Goal: Find specific page/section: Find specific page/section

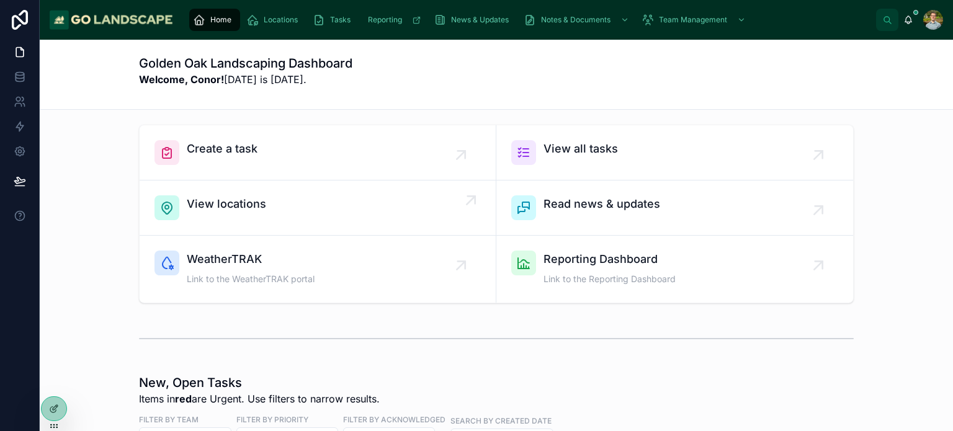
click at [271, 213] on div "View locations" at bounding box center [318, 208] width 327 height 25
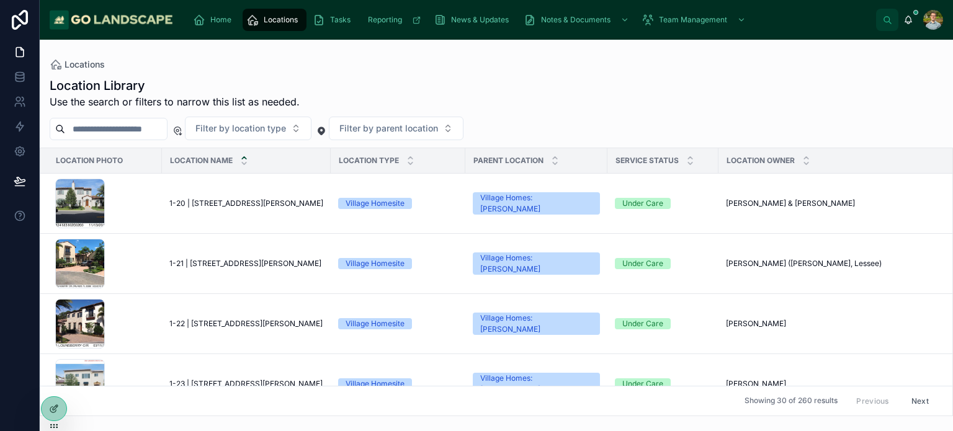
click at [161, 135] on input "text" at bounding box center [116, 128] width 102 height 17
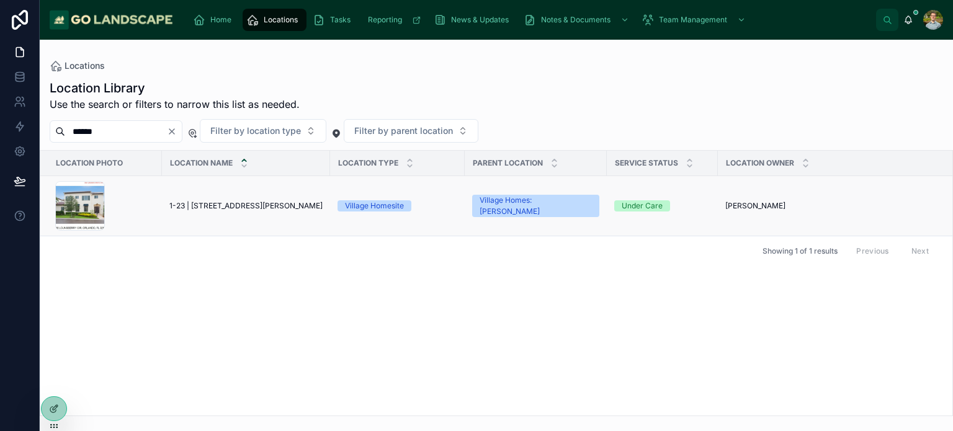
type input "******"
click at [253, 201] on span "1-23 | [STREET_ADDRESS][PERSON_NAME]" at bounding box center [245, 206] width 153 height 10
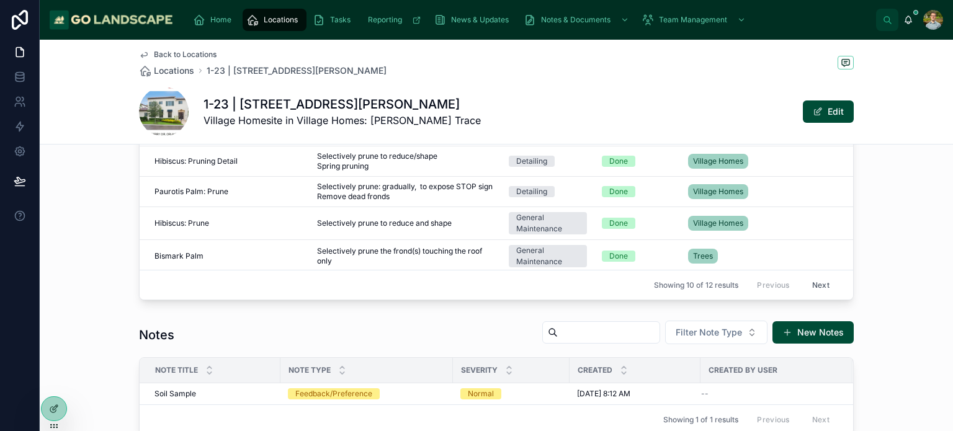
scroll to position [752, 0]
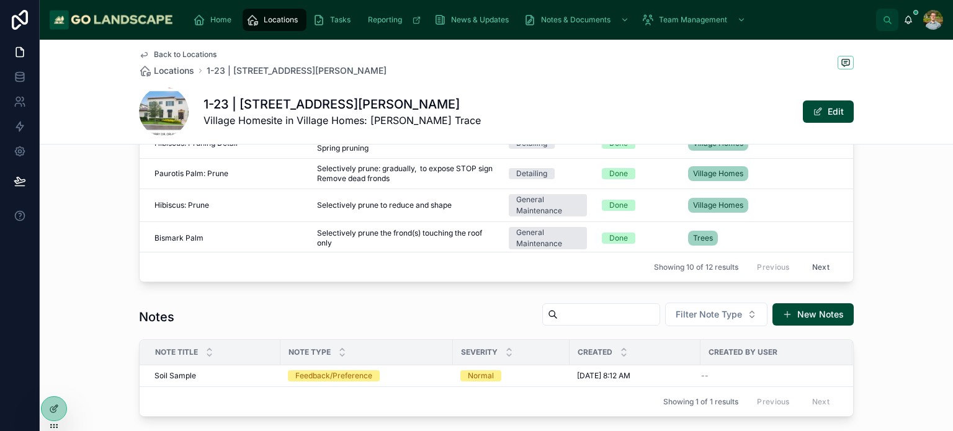
click at [804, 266] on button "Next" at bounding box center [821, 267] width 35 height 19
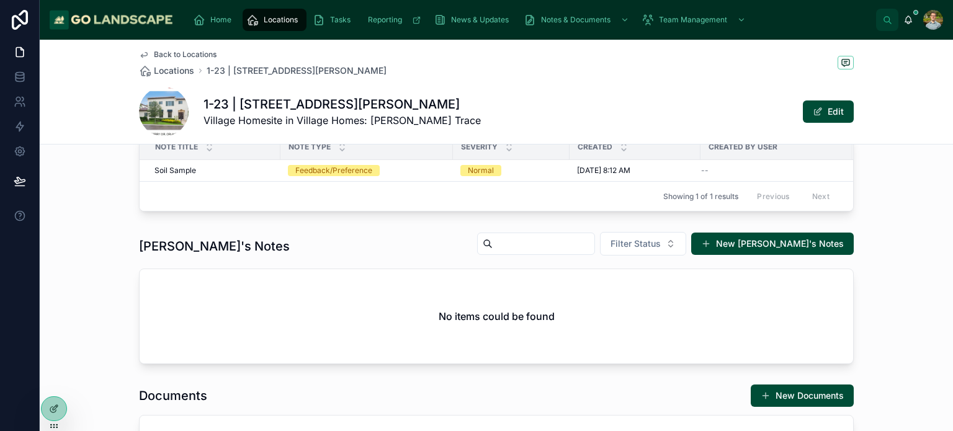
click at [495, 320] on h2 "No items could be found" at bounding box center [497, 316] width 116 height 15
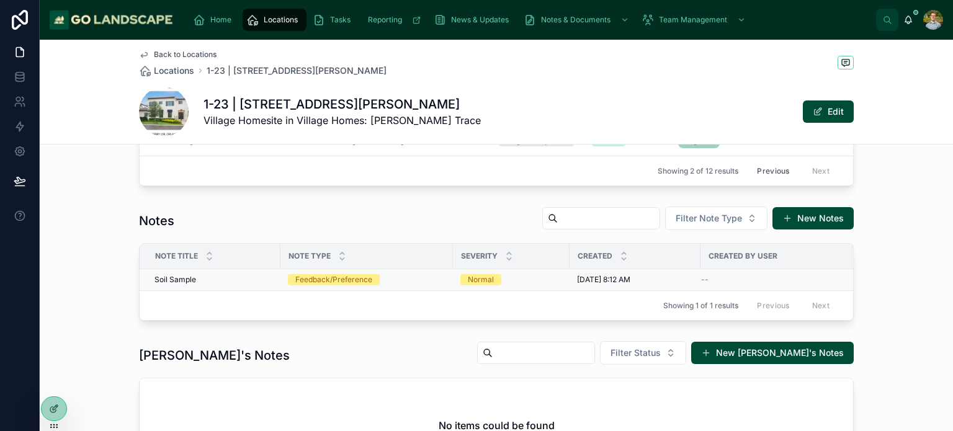
scroll to position [462, 0]
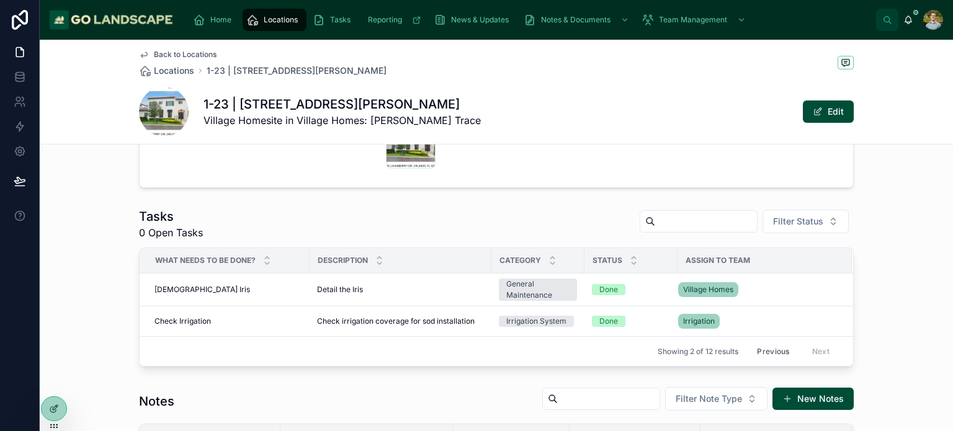
click at [778, 349] on button "Previous" at bounding box center [774, 351] width 50 height 19
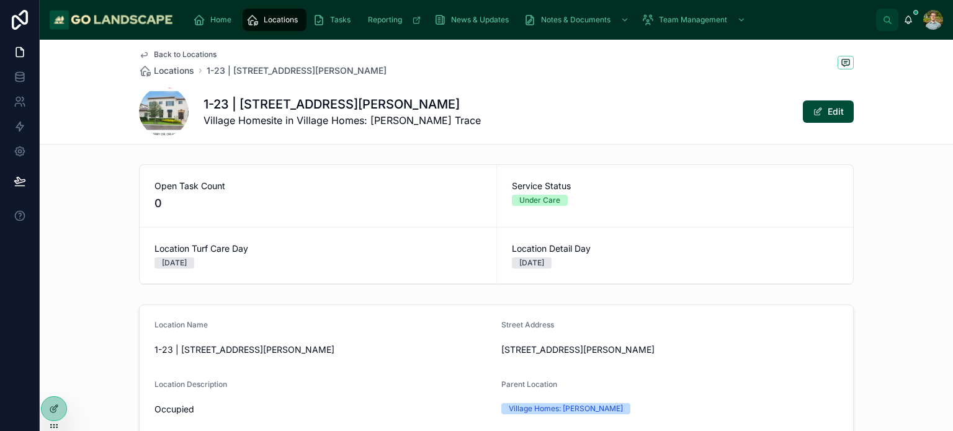
click at [916, 19] on div "[PERSON_NAME]" at bounding box center [924, 20] width 40 height 20
click at [913, 20] on icon at bounding box center [909, 20] width 10 height 10
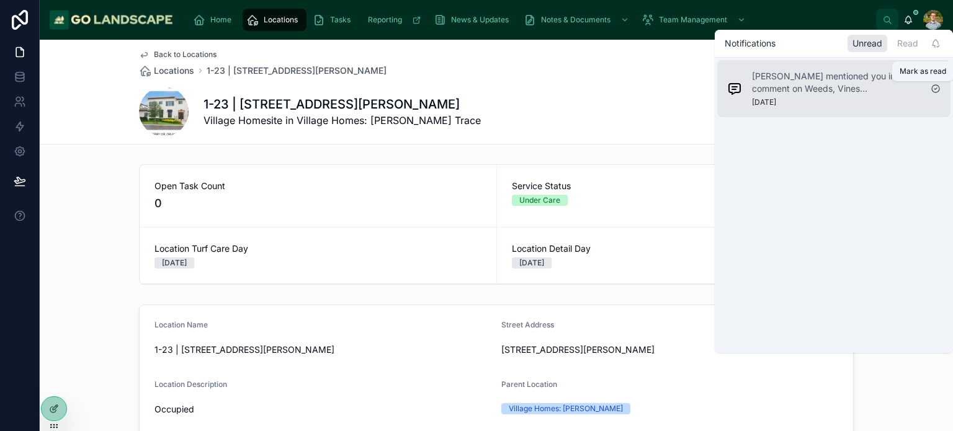
click at [937, 89] on icon at bounding box center [936, 89] width 10 height 10
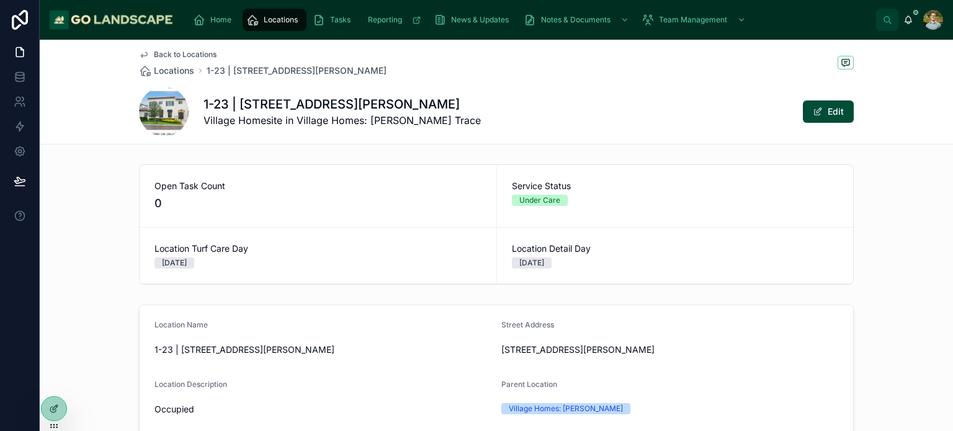
click at [577, 100] on div "1-23 | [STREET_ADDRESS][GEOGRAPHIC_DATA][PERSON_NAME] Homesite in Village Homes…" at bounding box center [496, 112] width 715 height 50
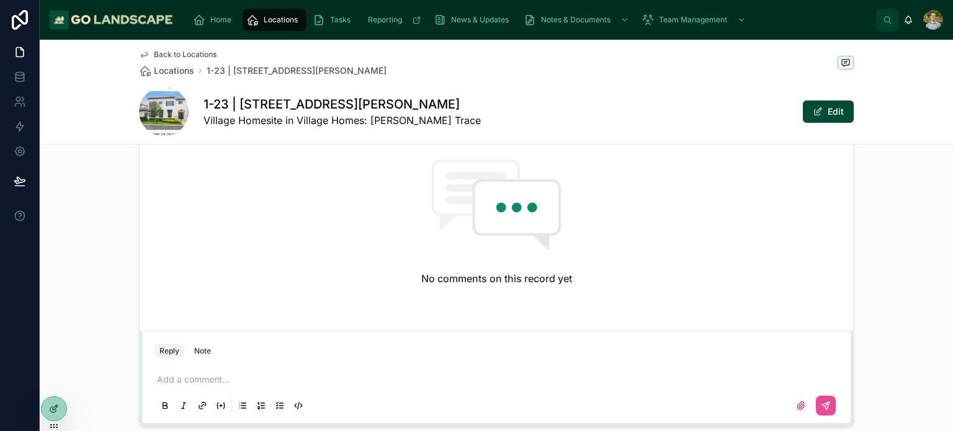
scroll to position [1372, 0]
click at [384, 374] on div "Add a comment..." at bounding box center [497, 390] width 684 height 52
click at [211, 384] on p at bounding box center [499, 377] width 684 height 12
click at [921, 305] on div "No comments on this record yet Reply Note Add a comment..." at bounding box center [497, 269] width 914 height 318
